Goal: Task Accomplishment & Management: Use online tool/utility

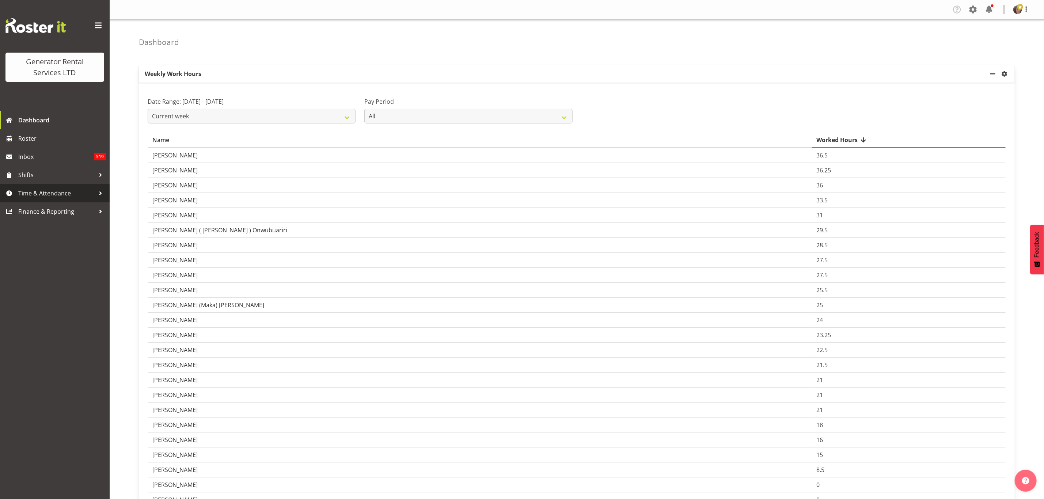
click at [30, 188] on span "Time & Attendance" at bounding box center [56, 193] width 77 height 11
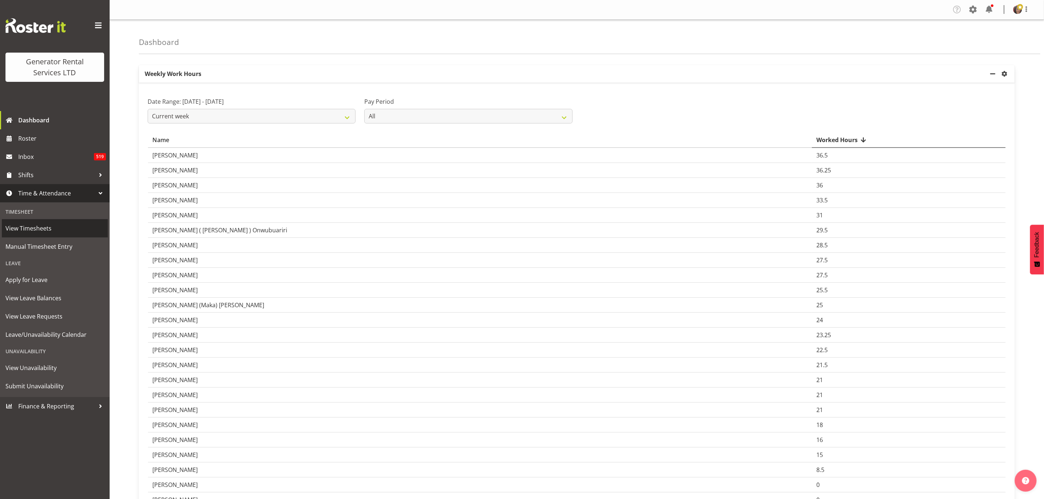
click at [17, 225] on span "View Timesheets" at bounding box center [54, 228] width 99 height 11
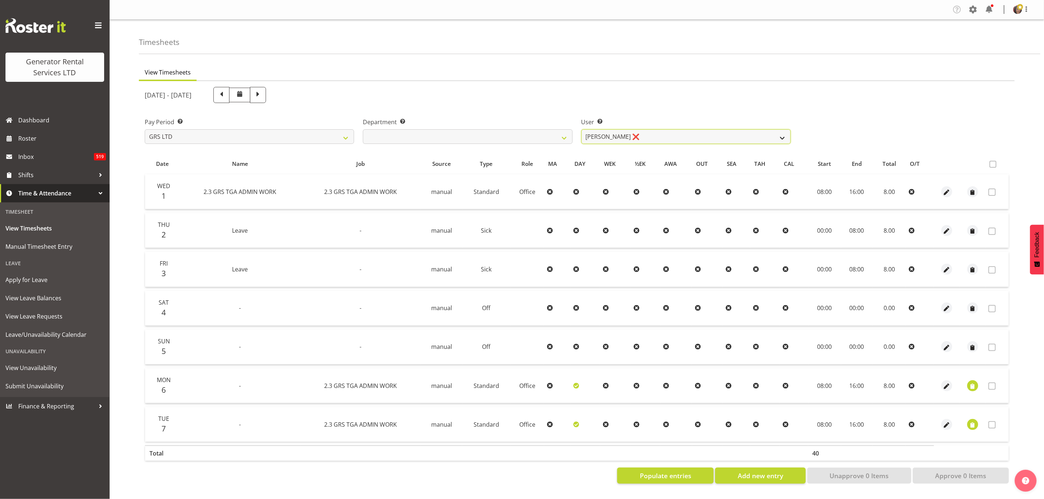
click at [611, 136] on select "[PERSON_NAME] ❌" at bounding box center [685, 136] width 209 height 15
click at [557, 130] on select "GRS ADMIN TGA GRS HIRE TGA GRS SALES TGA" at bounding box center [467, 136] width 209 height 15
select select "21"
click at [363, 129] on select "GRS ADMIN TGA GRS HIRE TGA GRS SALES TGA" at bounding box center [467, 136] width 209 height 15
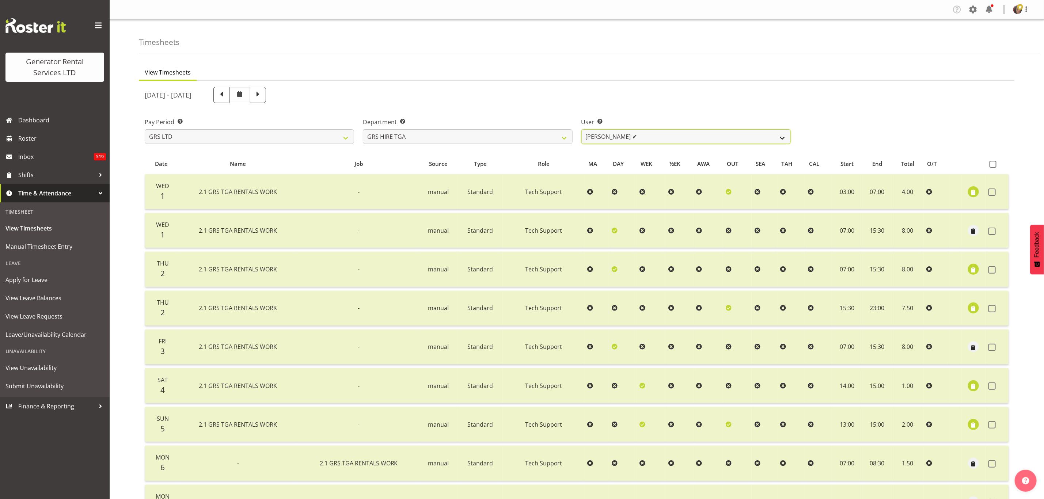
click at [626, 139] on select "James Hilhorst ✔ Nathan Maxwell ✔ Rob Wallace ✔ Steve Knill ✔" at bounding box center [685, 136] width 209 height 15
select select "11248"
click at [581, 129] on select "James Hilhorst ✔ Nathan Maxwell ✔ Rob Wallace ✔ Steve Knill ✔" at bounding box center [685, 136] width 209 height 15
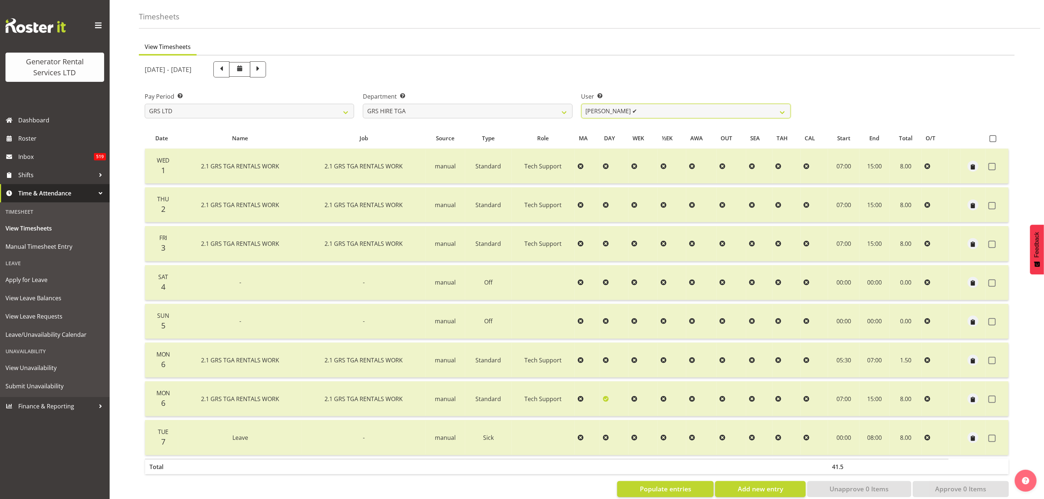
scroll to position [40, 0]
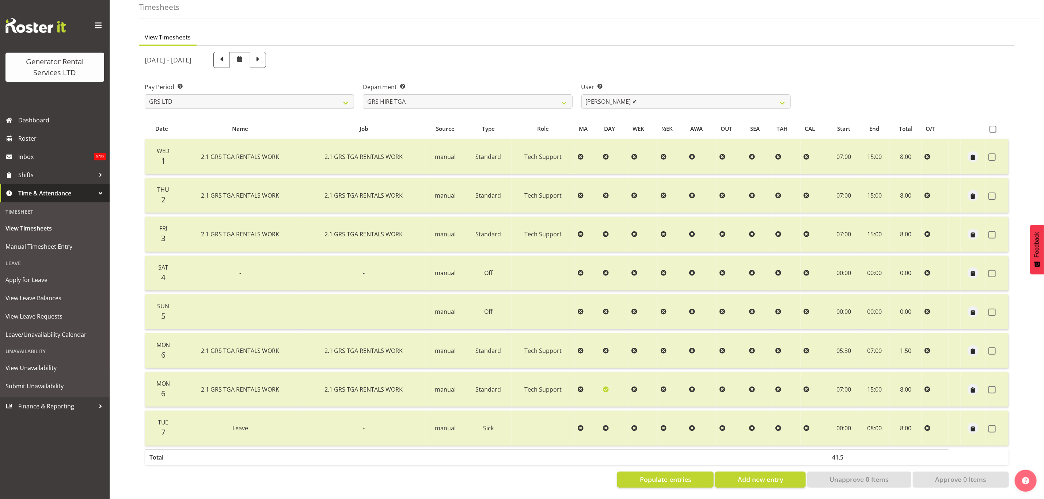
click at [843, 452] on th "41.5" at bounding box center [843, 457] width 31 height 15
click at [474, 96] on select "GRS ADMIN TGA GRS HIRE TGA GRS SALES TGA" at bounding box center [467, 101] width 209 height 15
select select "163"
click at [363, 94] on select "GRS ADMIN TGA GRS HIRE TGA GRS SALES TGA" at bounding box center [467, 101] width 209 height 15
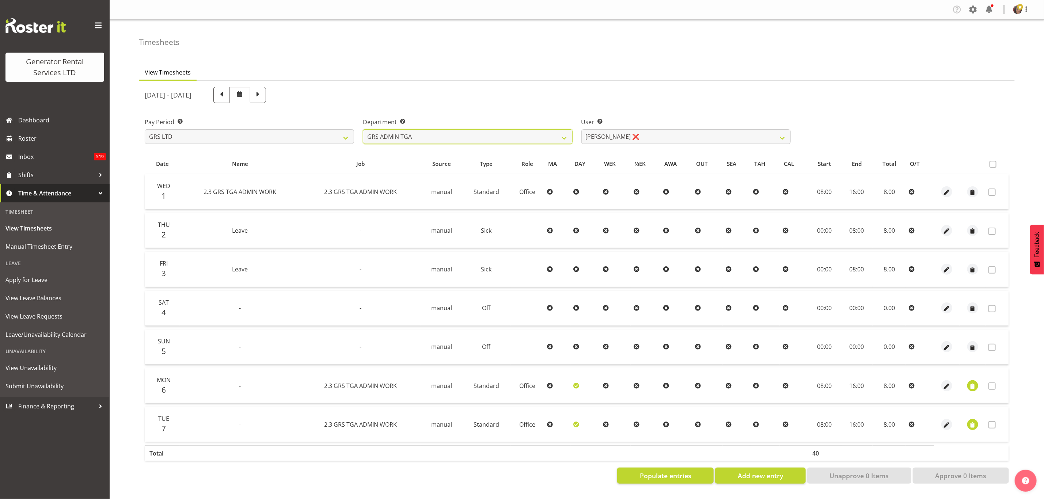
scroll to position [1, 0]
